Goal: Task Accomplishment & Management: Use online tool/utility

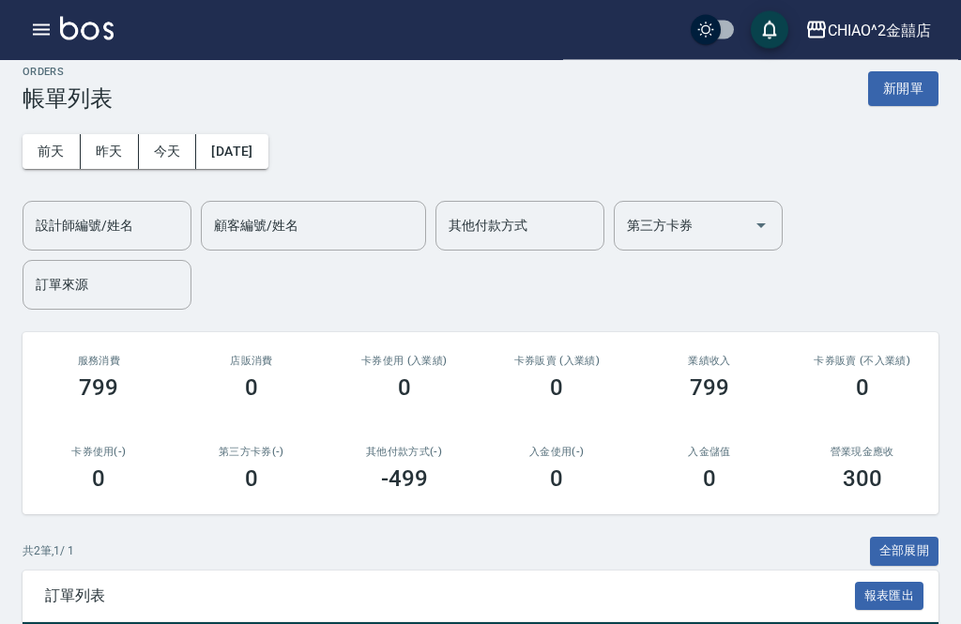
scroll to position [16, 0]
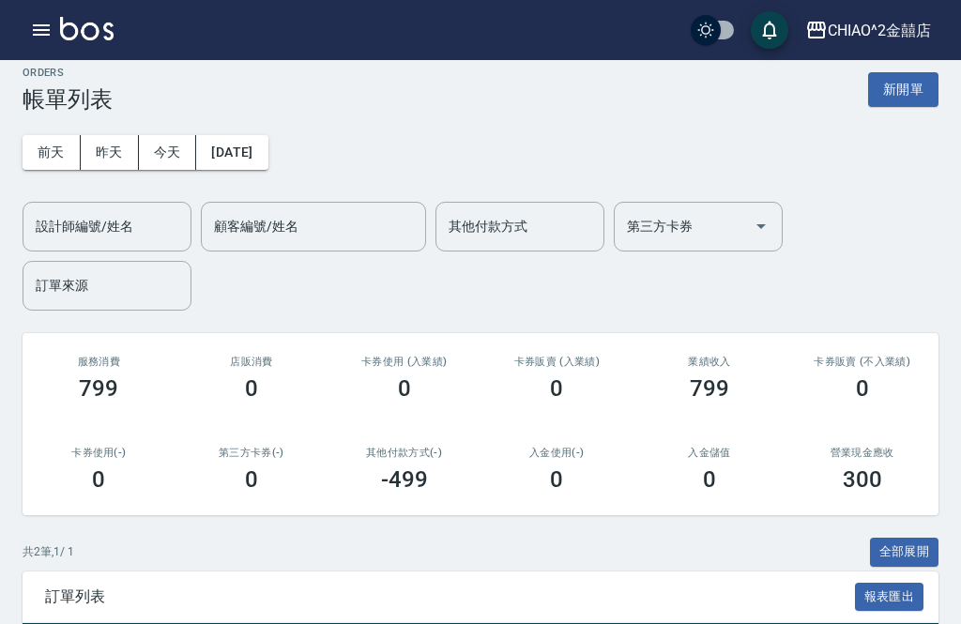
click at [930, 88] on button "新開單" at bounding box center [903, 89] width 70 height 35
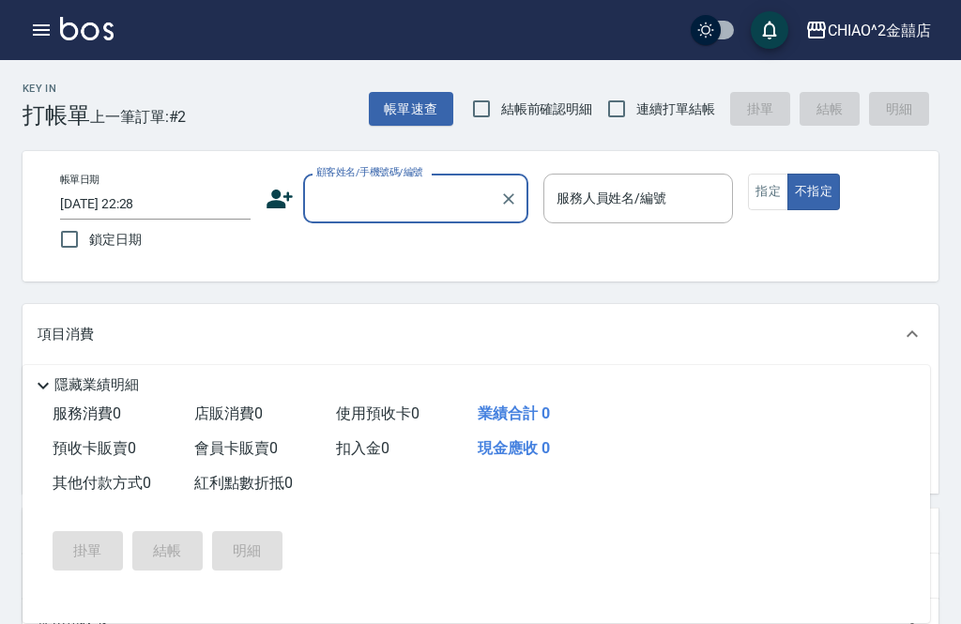
click at [404, 193] on input "顧客姓名/手機號碼/編號" at bounding box center [402, 198] width 180 height 33
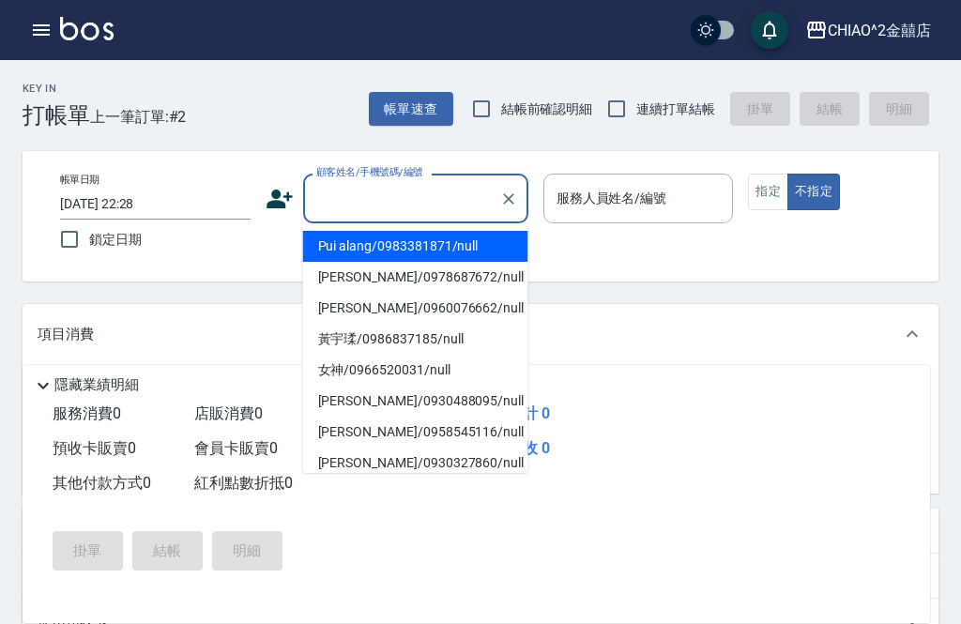
click at [422, 182] on input "顧客姓名/手機號碼/編號" at bounding box center [402, 198] width 180 height 33
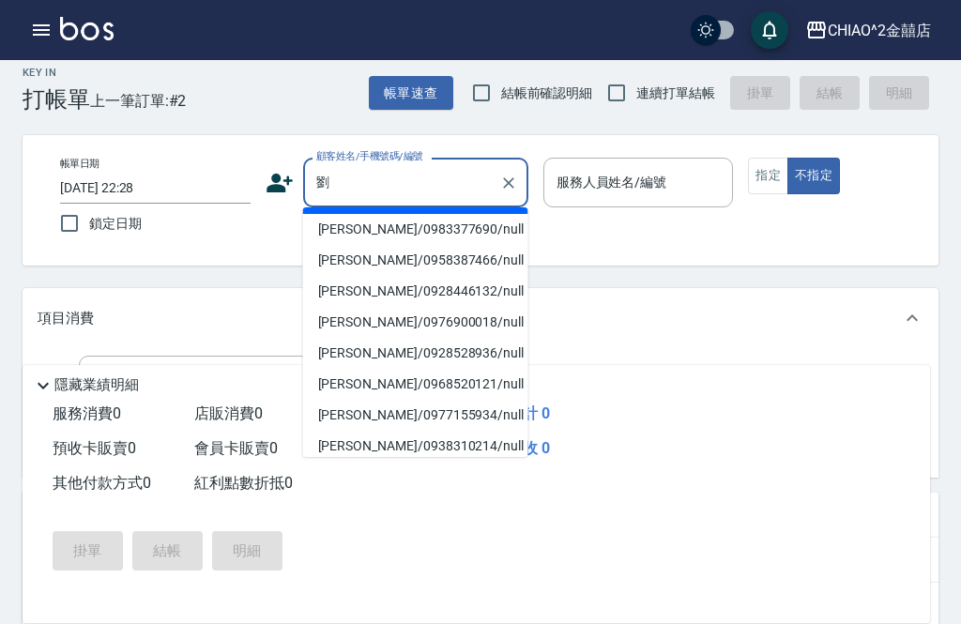
scroll to position [30, 0]
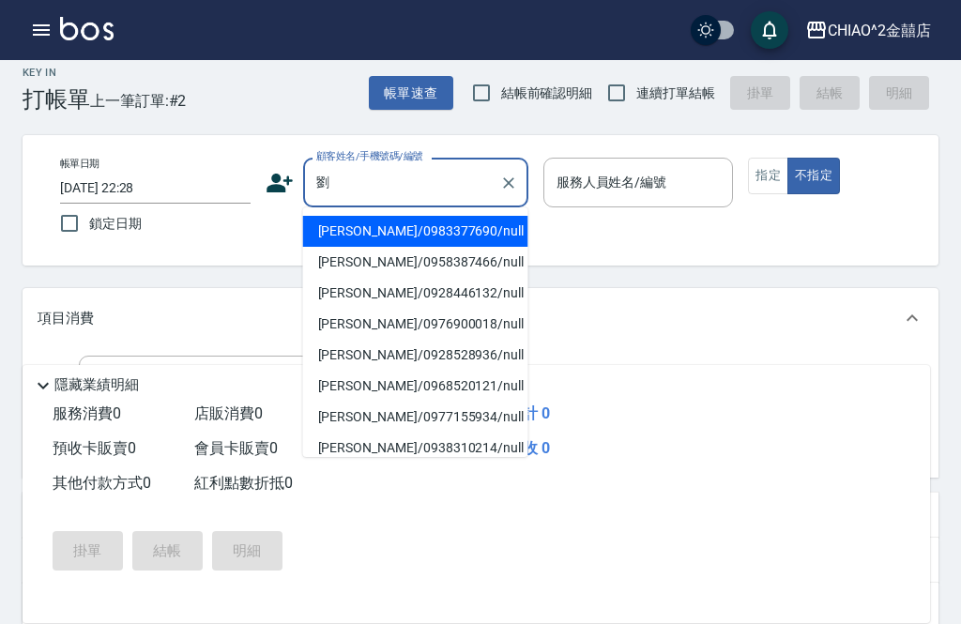
click at [418, 236] on li "[PERSON_NAME]/0983377690/null" at bounding box center [415, 231] width 225 height 31
type input "[PERSON_NAME]/0983377690/null"
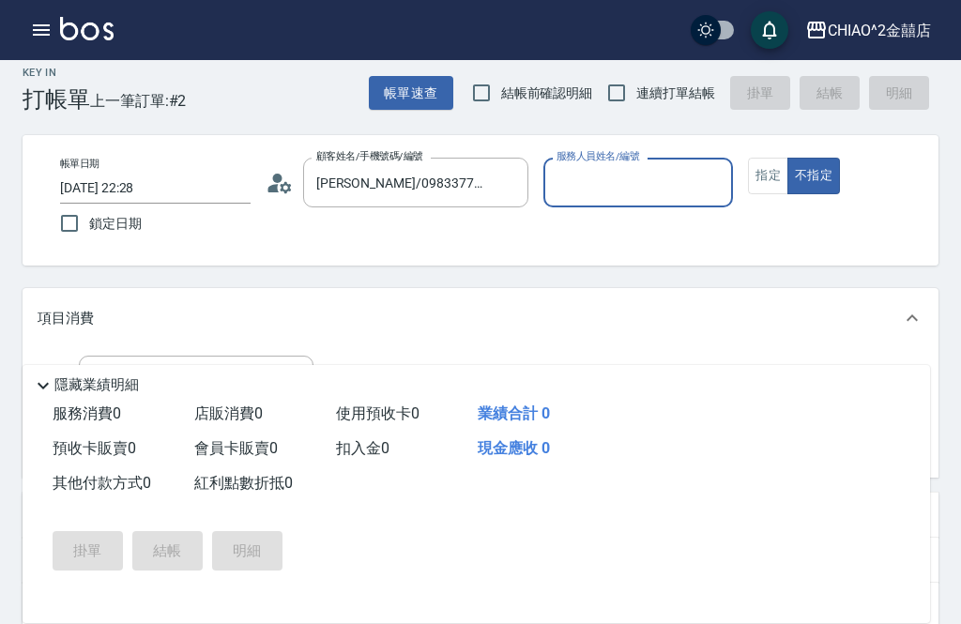
click at [649, 175] on input "服務人員姓名/編號" at bounding box center [639, 182] width 174 height 33
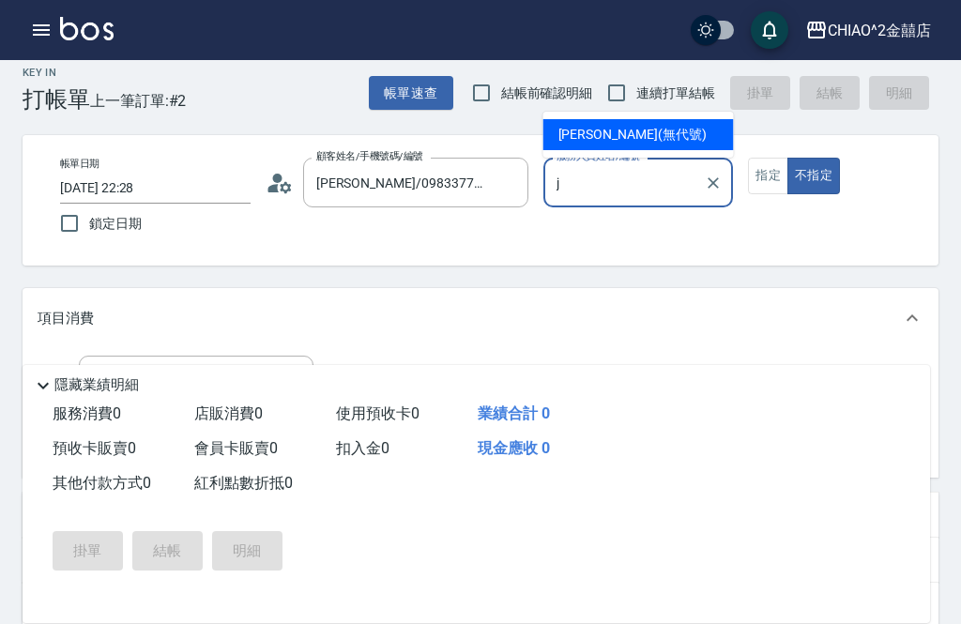
click at [649, 129] on div "[PERSON_NAME] (無代號)" at bounding box center [638, 134] width 190 height 31
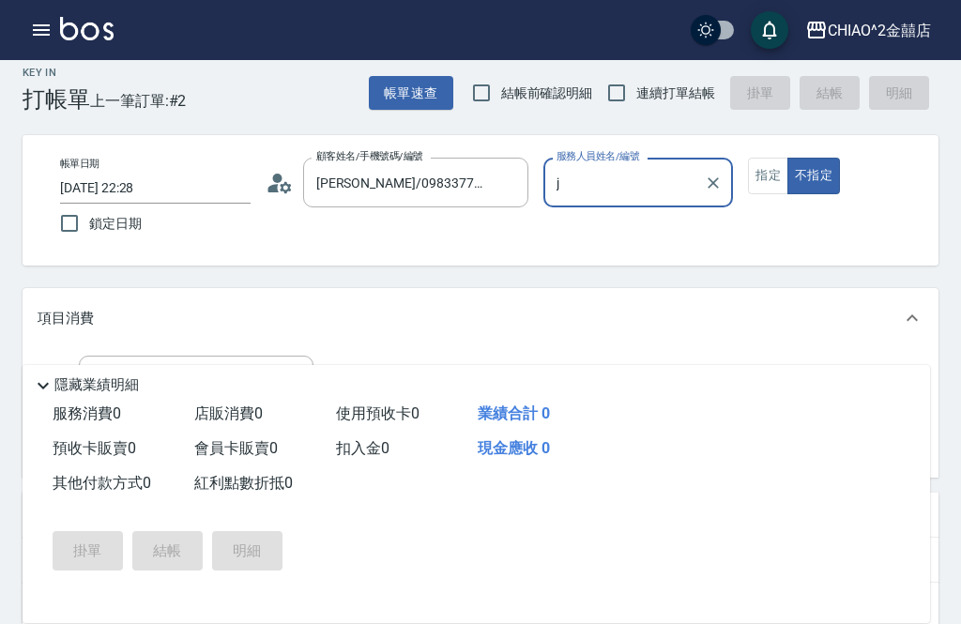
type input "[PERSON_NAME](無代號)"
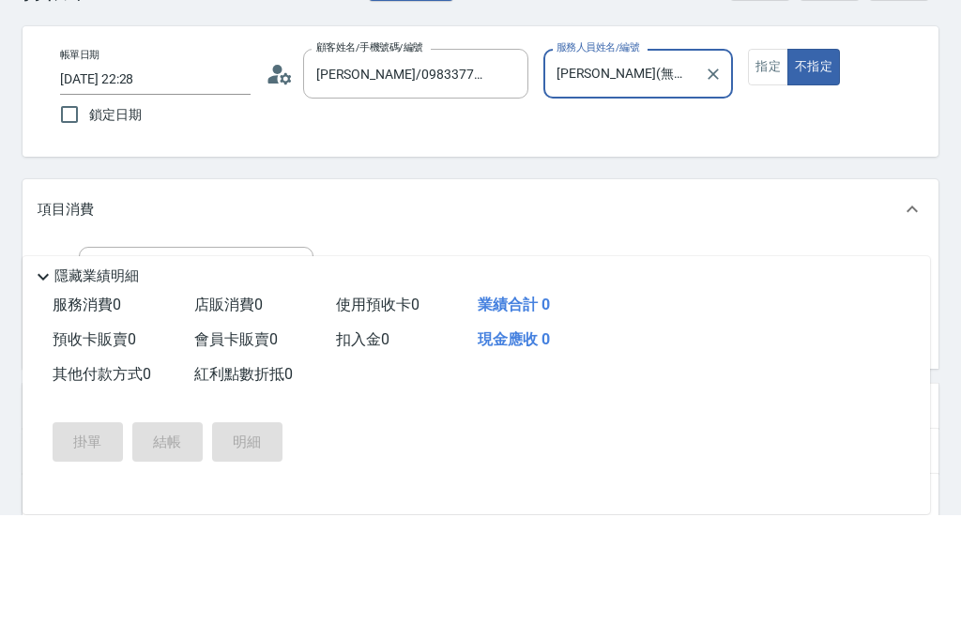
click at [253, 364] on input "服務名稱/代號" at bounding box center [182, 380] width 190 height 33
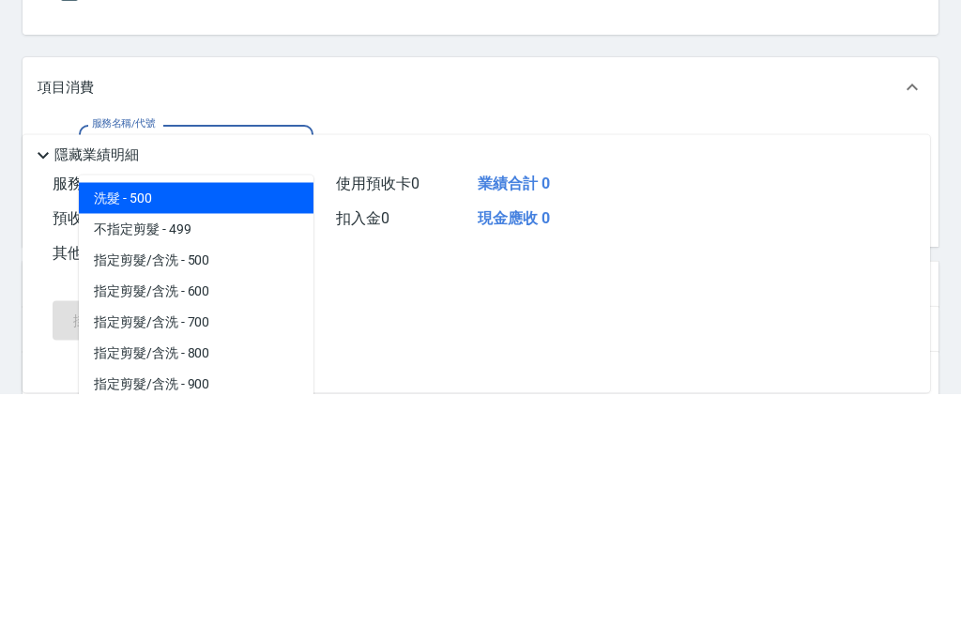
click at [258, 507] on span "指定剪髮/含洗 - 600" at bounding box center [196, 522] width 235 height 31
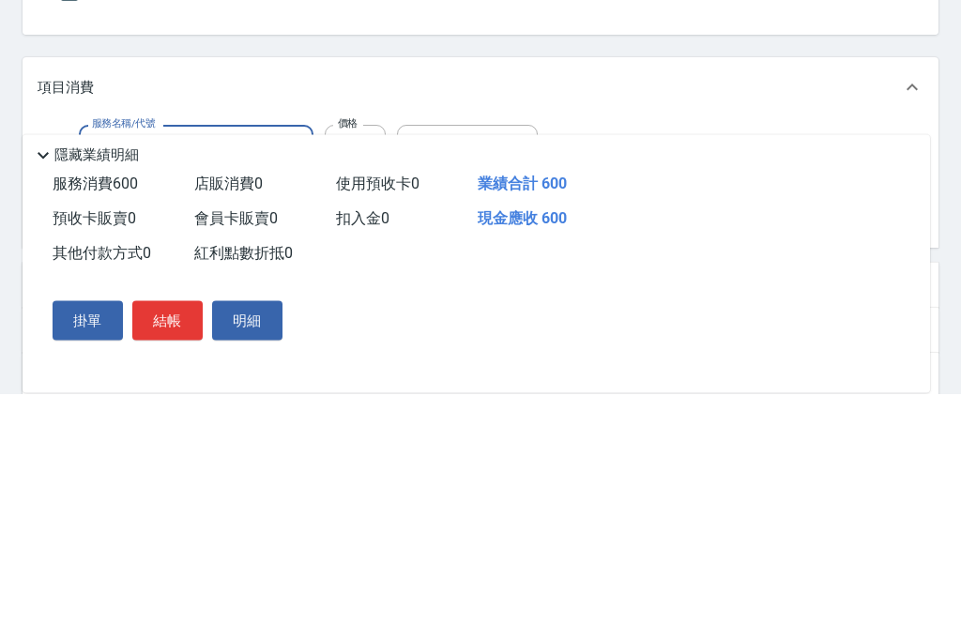
type input "指定剪髮/含洗"
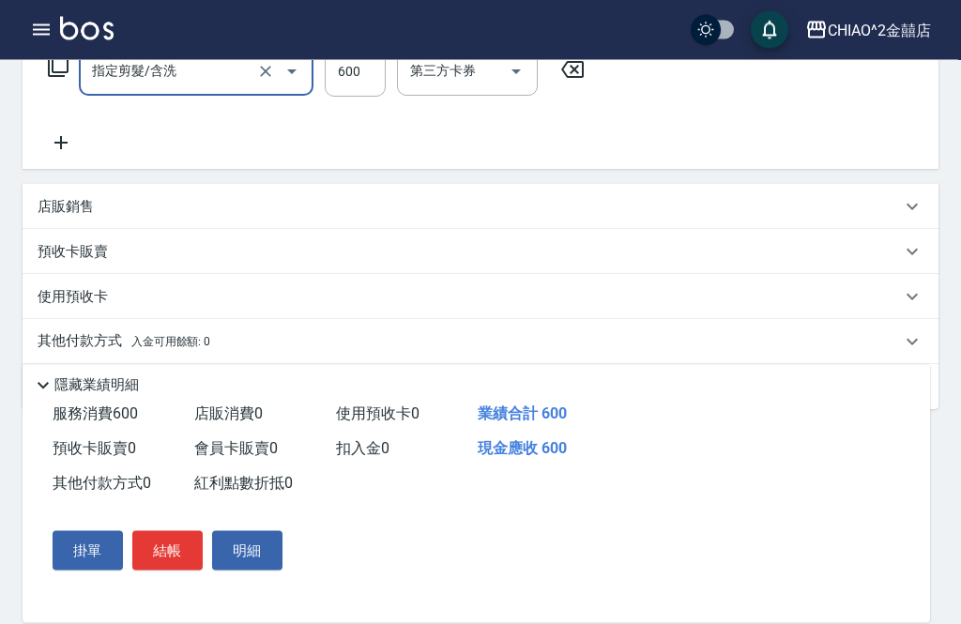
scroll to position [330, 0]
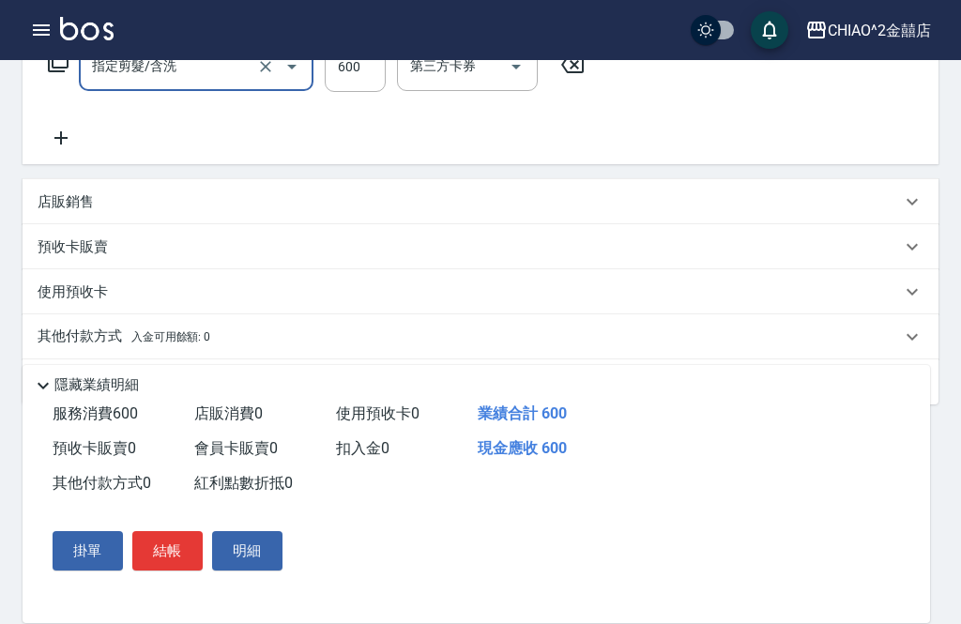
click at [200, 332] on span "入金可用餘額: 0" at bounding box center [171, 336] width 80 height 13
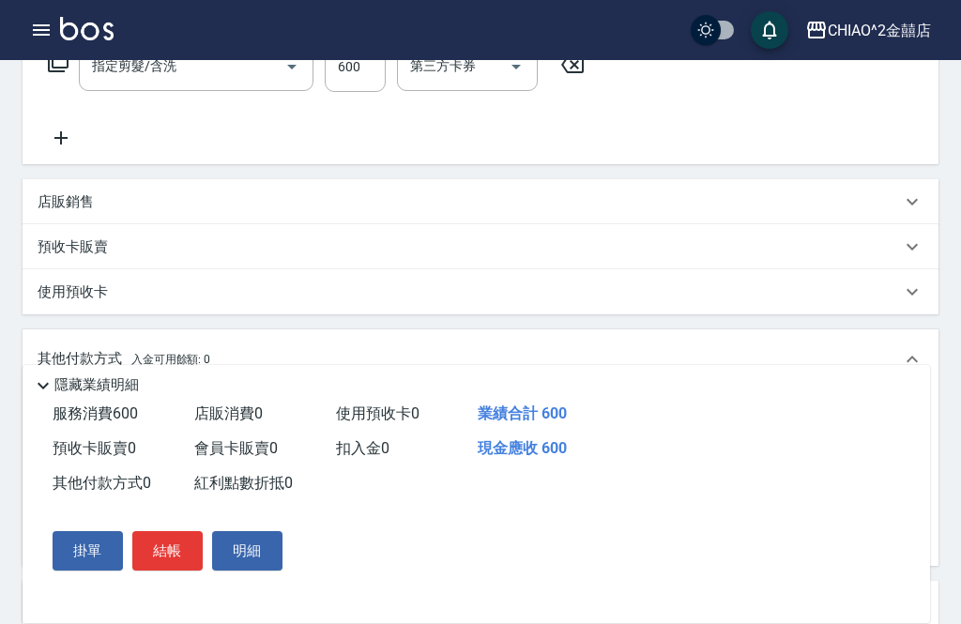
scroll to position [0, 0]
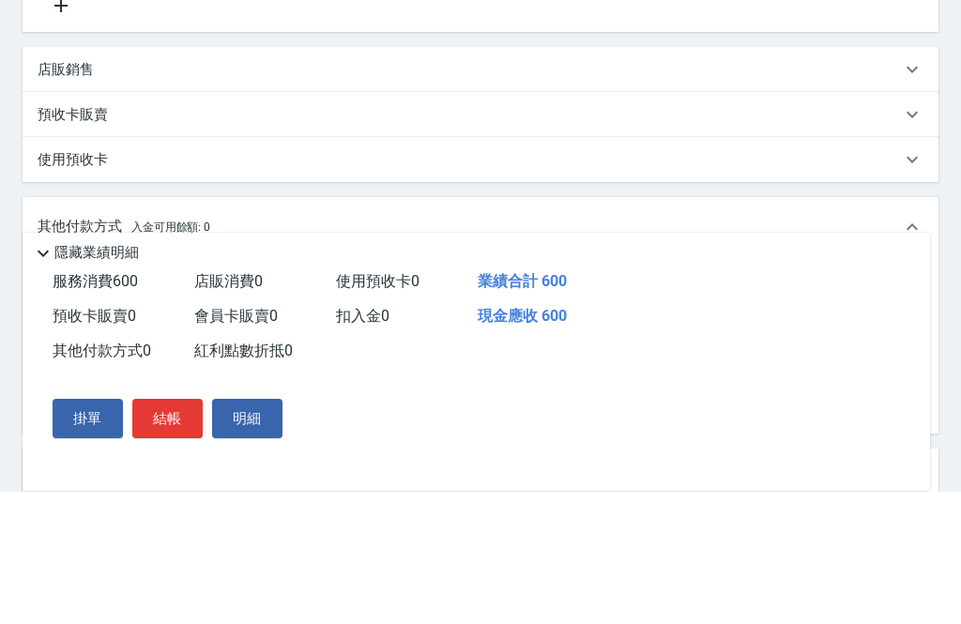
click at [186, 405] on input "其他付款方式" at bounding box center [155, 421] width 218 height 33
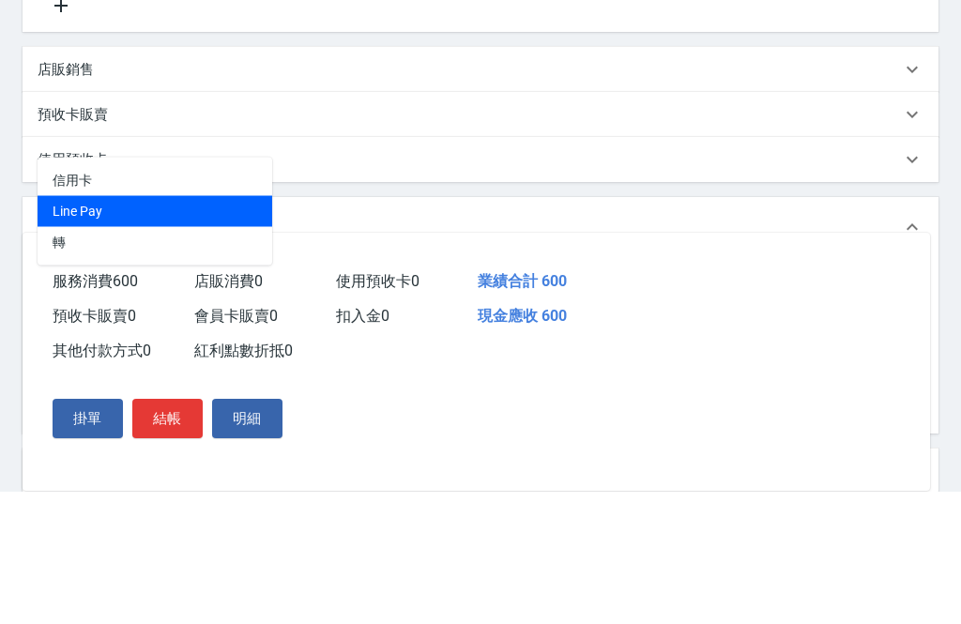
click at [210, 328] on span "Line Pay" at bounding box center [155, 343] width 235 height 31
type input "Line Pay"
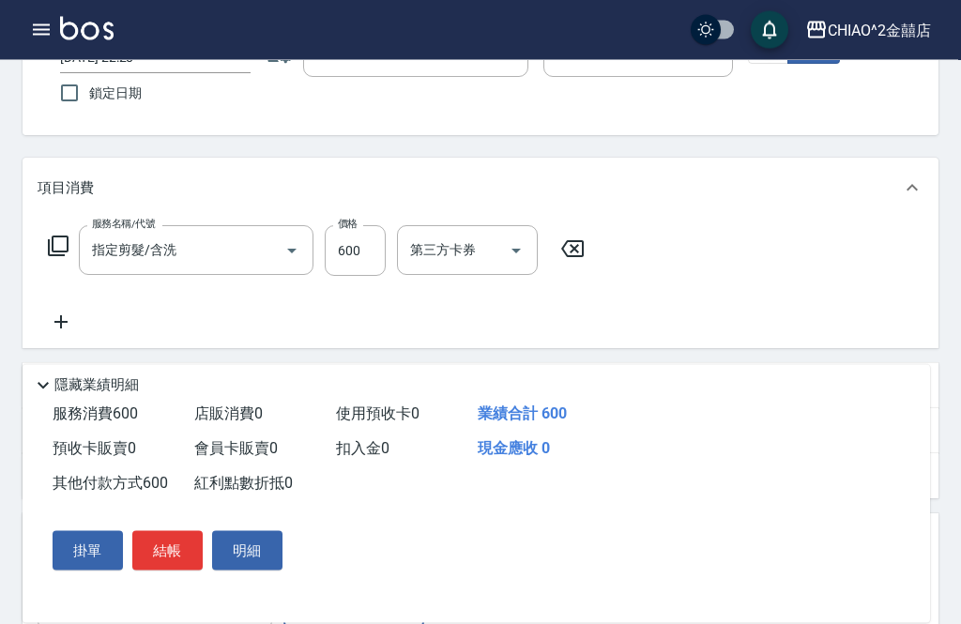
scroll to position [146, 0]
type input "600"
click at [180, 570] on button "結帳" at bounding box center [167, 550] width 70 height 39
